Goal: Check status: Check status

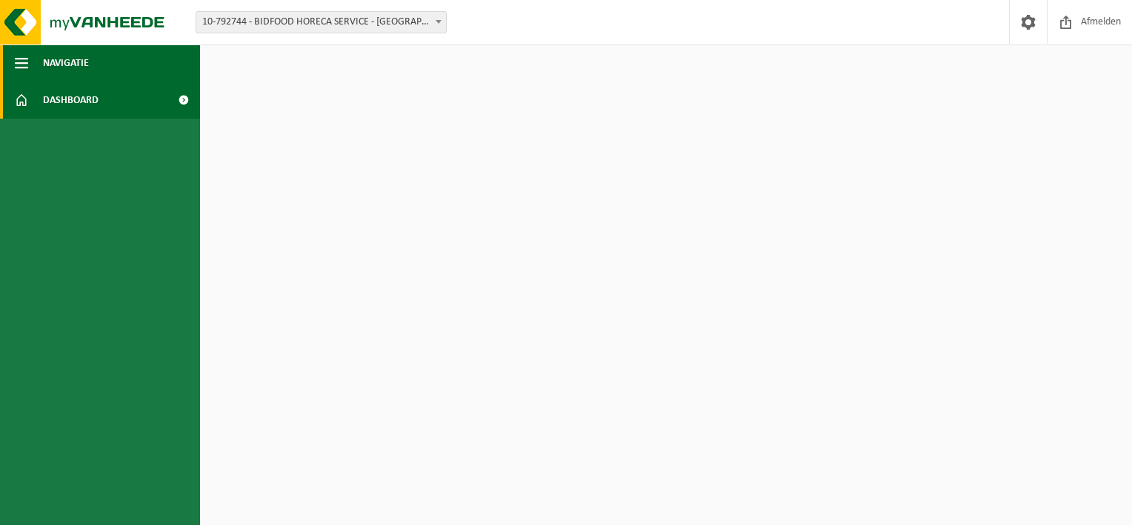
click at [24, 62] on span "button" at bounding box center [21, 62] width 13 height 37
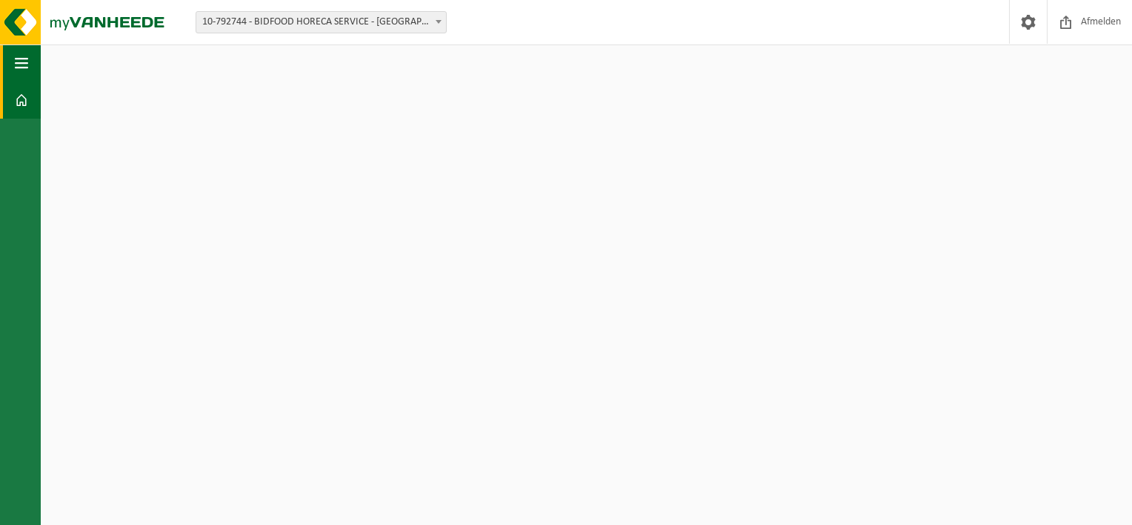
click at [24, 62] on span "button" at bounding box center [21, 62] width 13 height 37
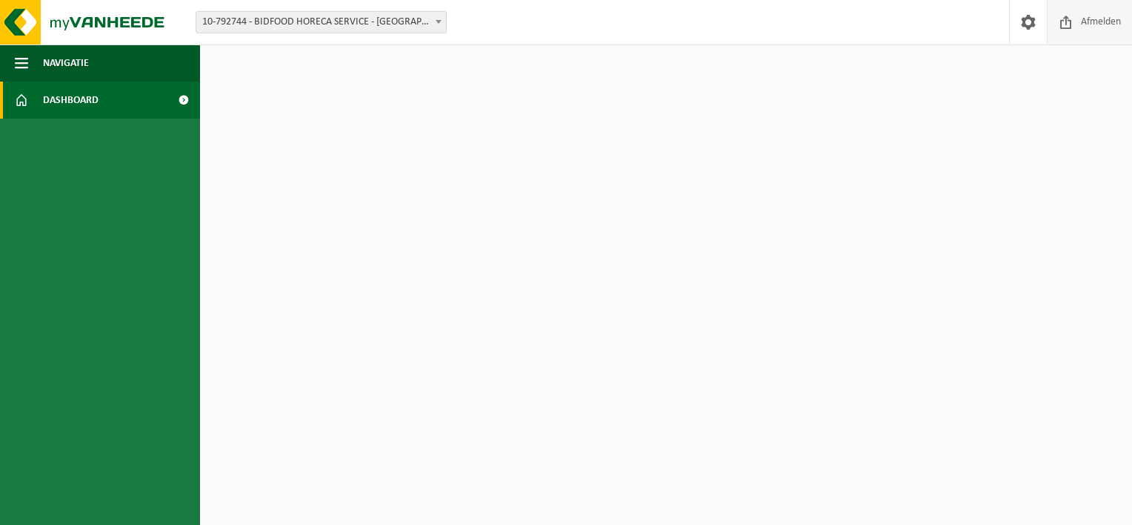
click at [1084, 27] on span "Afmelden" at bounding box center [1101, 22] width 47 height 44
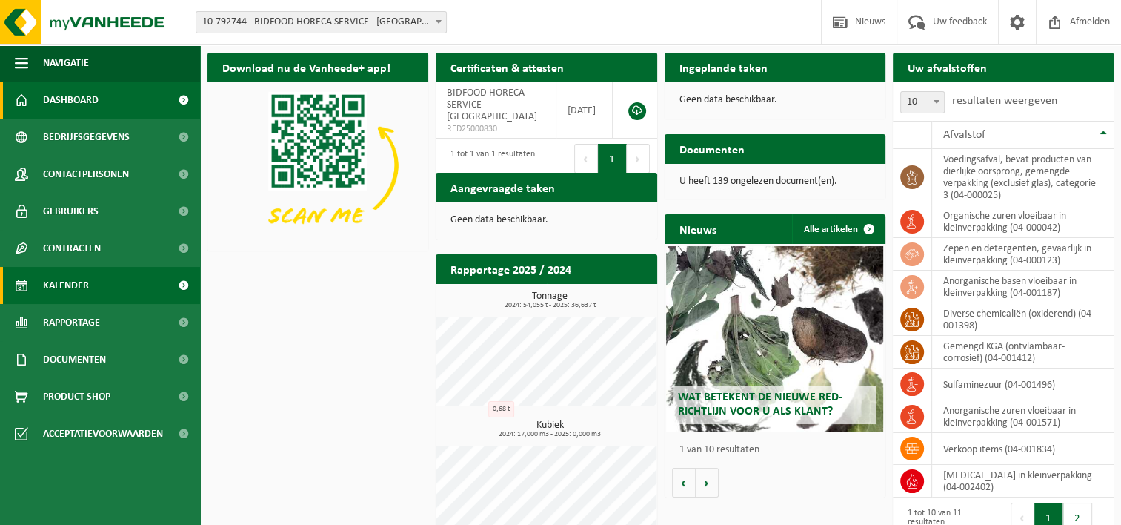
click at [101, 276] on link "Kalender" at bounding box center [100, 285] width 200 height 37
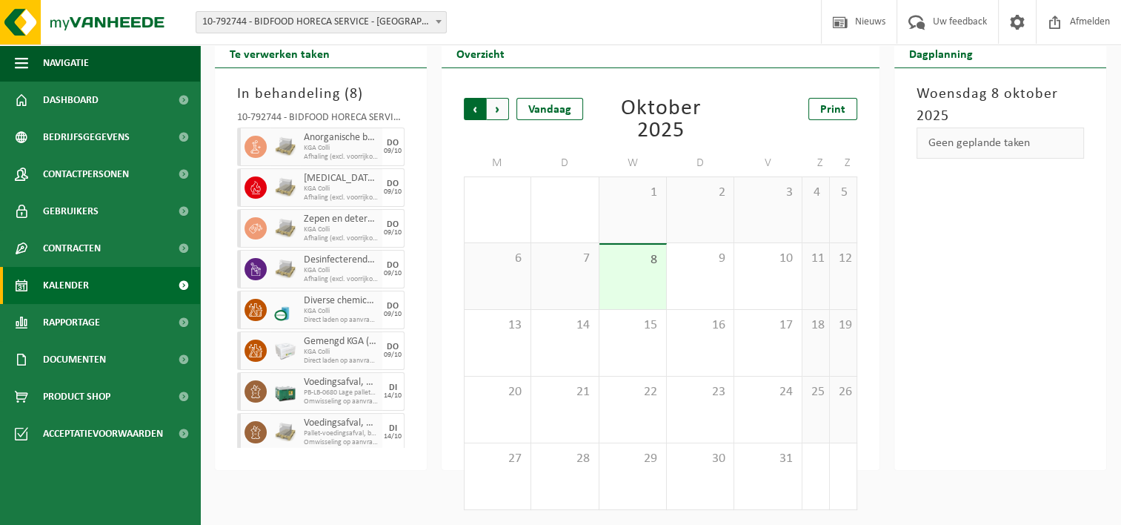
click at [494, 108] on span "Volgende" at bounding box center [498, 109] width 22 height 22
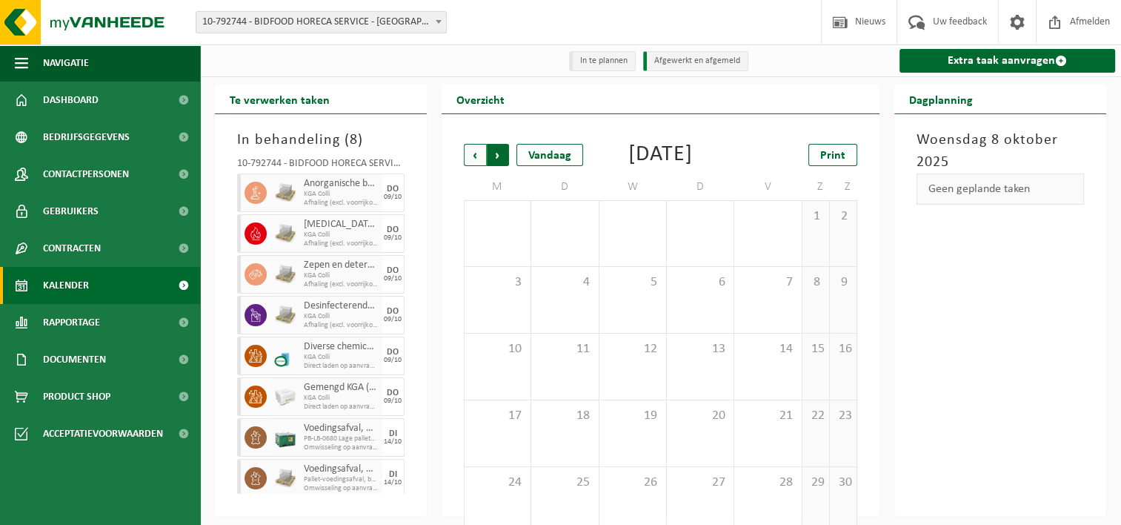
click at [481, 161] on span "Vorige" at bounding box center [475, 155] width 22 height 22
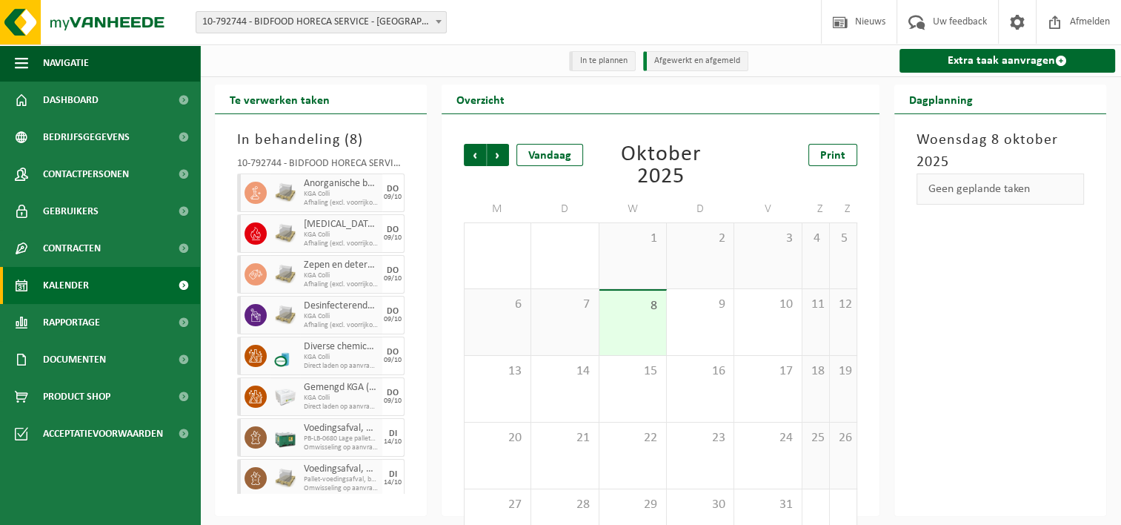
click at [1003, 190] on div "Geen geplande taken" at bounding box center [1000, 188] width 167 height 31
drag, startPoint x: 960, startPoint y: 194, endPoint x: 912, endPoint y: 200, distance: 47.8
click at [912, 200] on div "Geen geplande taken" at bounding box center [1000, 189] width 182 height 33
drag, startPoint x: 912, startPoint y: 200, endPoint x: 997, endPoint y: 201, distance: 85.2
click at [997, 201] on div "Geen geplande taken" at bounding box center [1000, 188] width 167 height 31
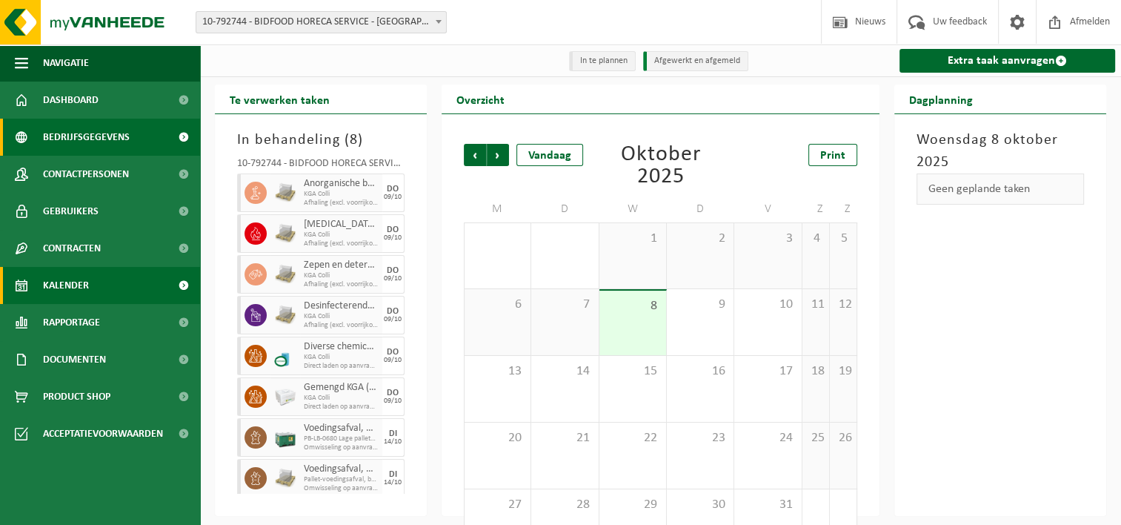
click at [142, 121] on link "Bedrijfsgegevens" at bounding box center [100, 137] width 200 height 37
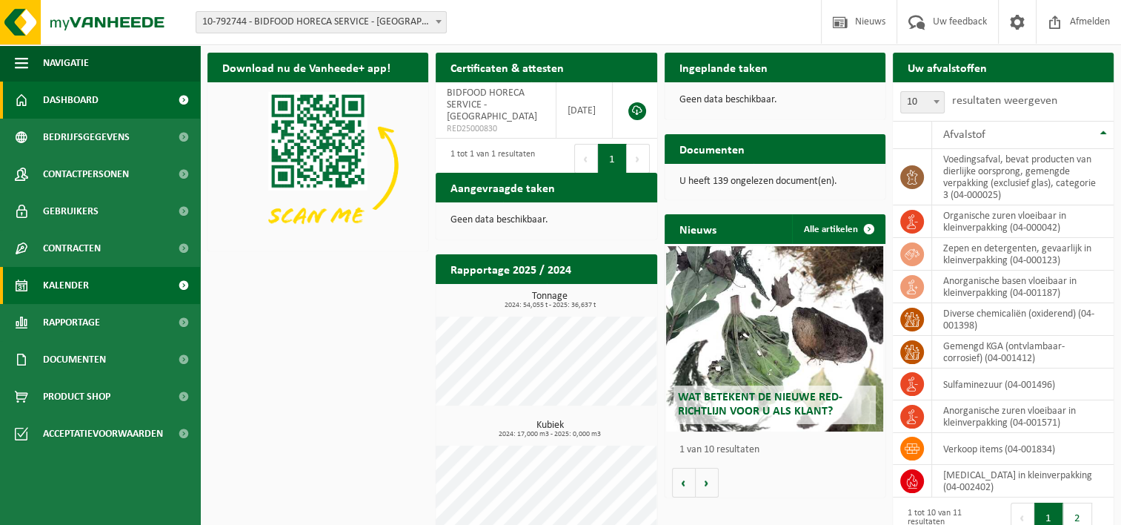
click at [104, 290] on link "Kalender" at bounding box center [100, 285] width 200 height 37
